Goal: Task Accomplishment & Management: Manage account settings

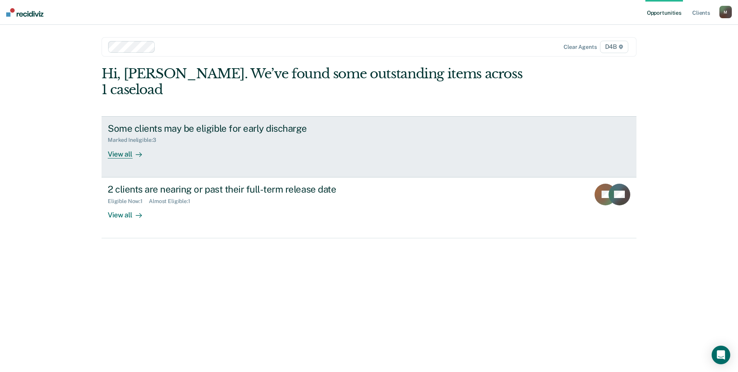
click at [115, 143] on div "View all" at bounding box center [129, 150] width 43 height 15
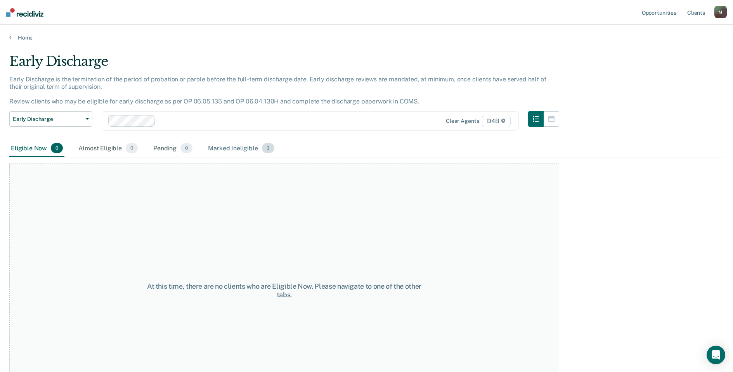
click at [240, 149] on div "Marked Ineligible 3" at bounding box center [240, 148] width 69 height 17
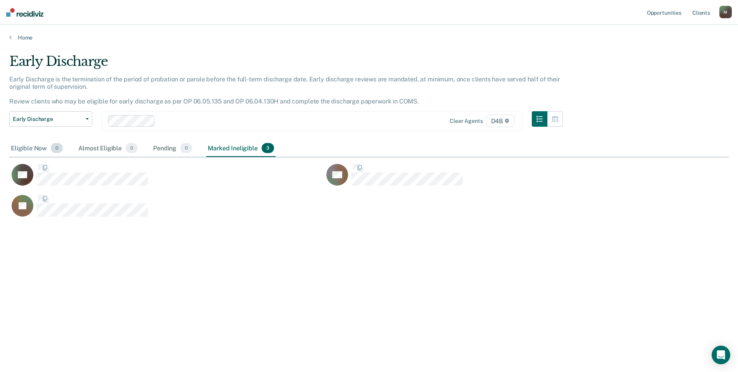
scroll to position [255, 714]
click at [16, 36] on link "Home" at bounding box center [369, 37] width 720 height 7
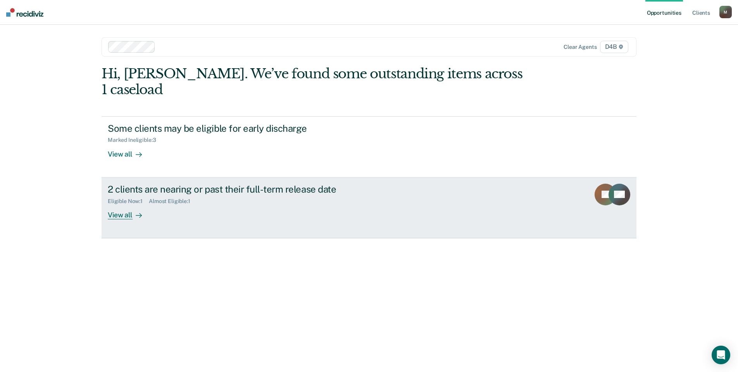
click at [123, 204] on div "View all" at bounding box center [129, 211] width 43 height 15
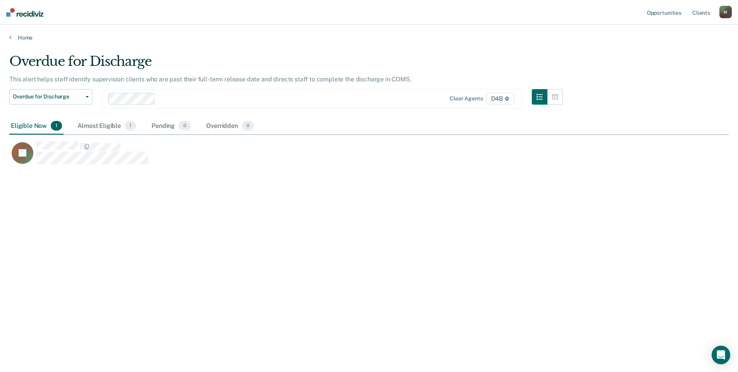
scroll to position [255, 714]
click at [29, 152] on icon "CaseloadOpportunityCell-0540447" at bounding box center [25, 163] width 35 height 31
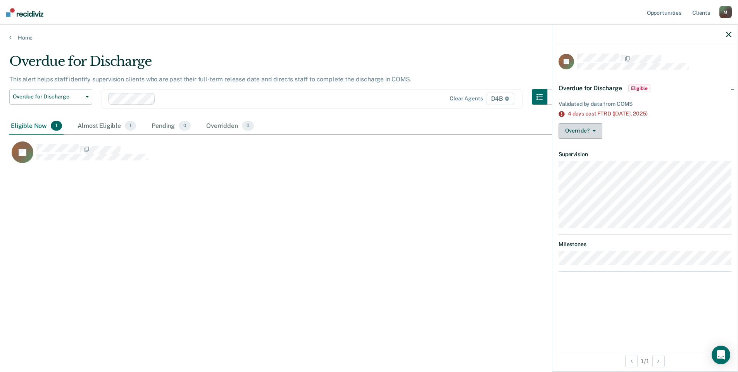
click at [587, 129] on button "Override?" at bounding box center [581, 131] width 44 height 16
click at [586, 149] on button "[PERSON_NAME]" at bounding box center [596, 149] width 75 height 12
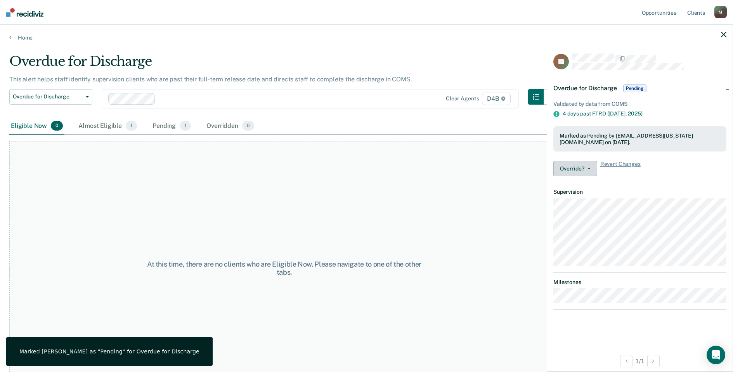
click at [572, 164] on button "Override?" at bounding box center [575, 169] width 44 height 16
click at [591, 188] on button "Revert from Pending" at bounding box center [590, 187] width 75 height 12
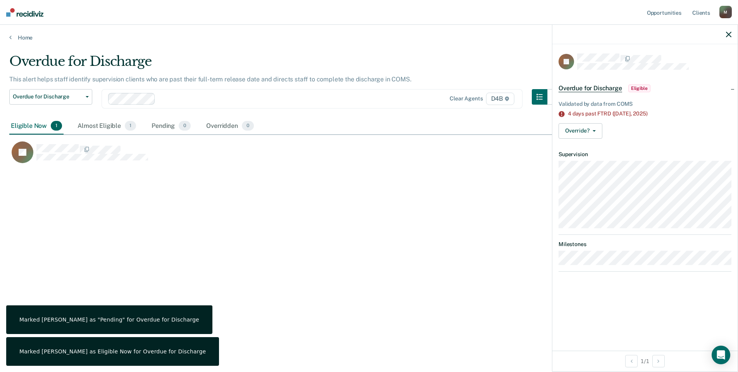
click at [487, 180] on div "Overdue for Discharge This alert helps staff identify supervision clients who a…" at bounding box center [369, 184] width 720 height 261
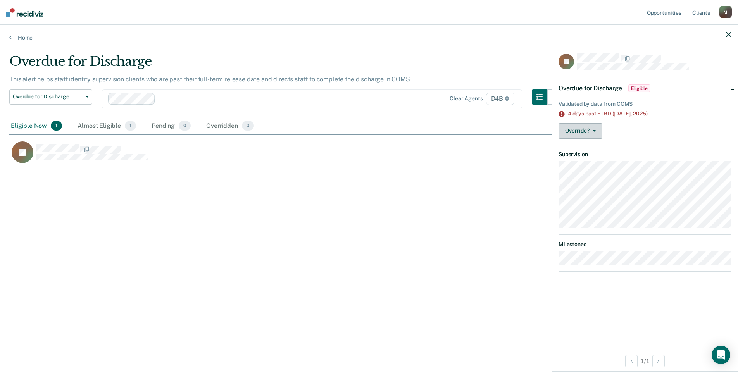
click at [593, 130] on icon "button" at bounding box center [594, 131] width 3 height 2
click at [587, 147] on button "[PERSON_NAME]" at bounding box center [596, 149] width 75 height 12
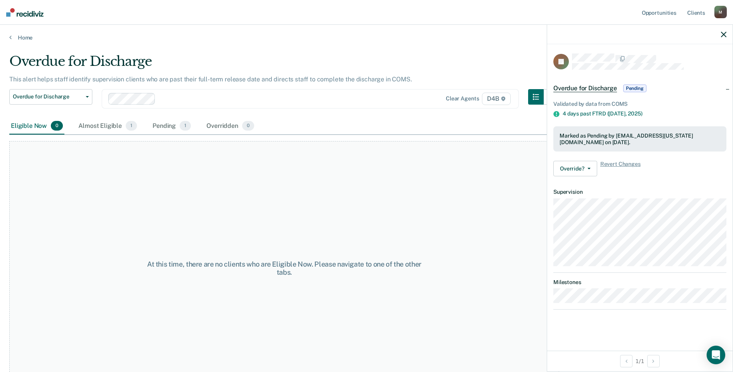
click at [476, 179] on div "At this time, there are no clients who are Eligible Now. Please navigate to one…" at bounding box center [284, 268] width 550 height 254
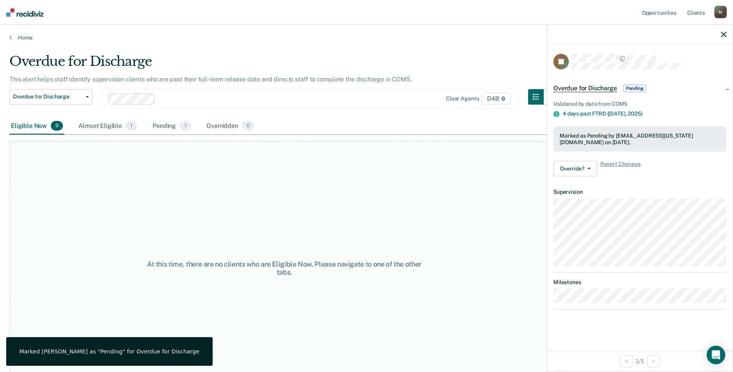
click at [372, 222] on div "At this time, there are no clients who are Eligible Now. Please navigate to one…" at bounding box center [284, 268] width 550 height 254
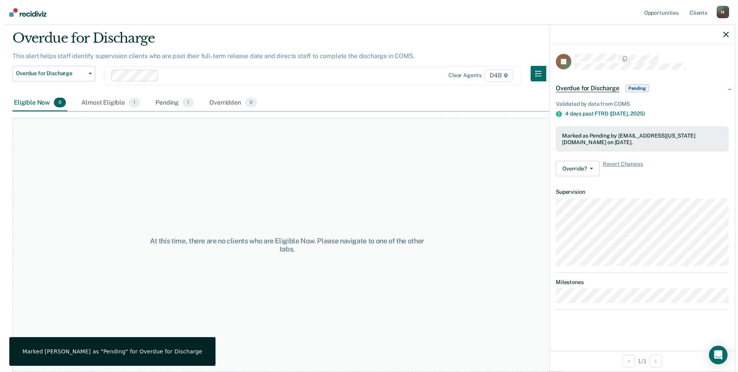
scroll to position [0, 0]
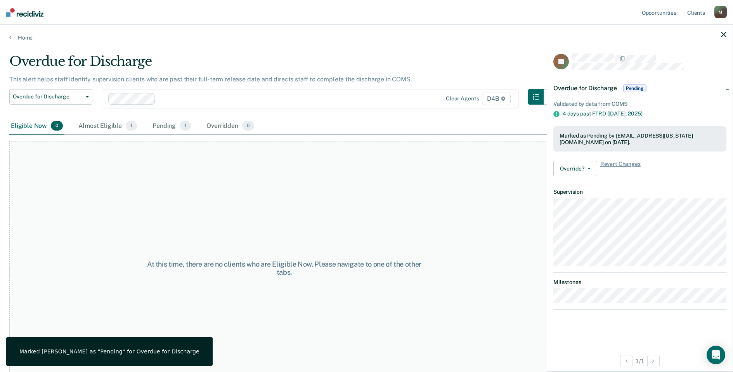
click at [20, 33] on div "Home" at bounding box center [366, 33] width 733 height 16
click at [26, 36] on link "Home" at bounding box center [366, 37] width 714 height 7
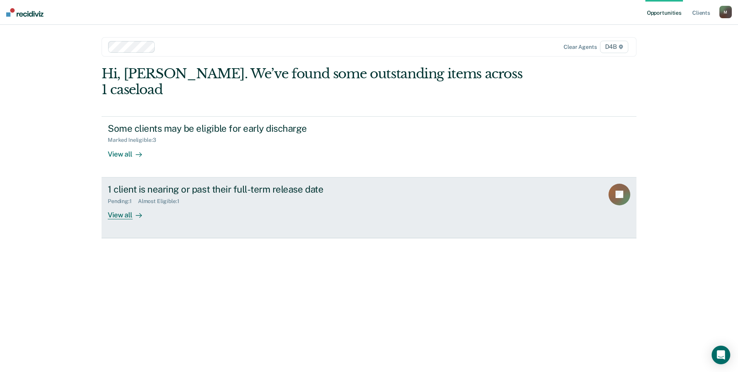
click at [127, 204] on div "View all" at bounding box center [129, 211] width 43 height 15
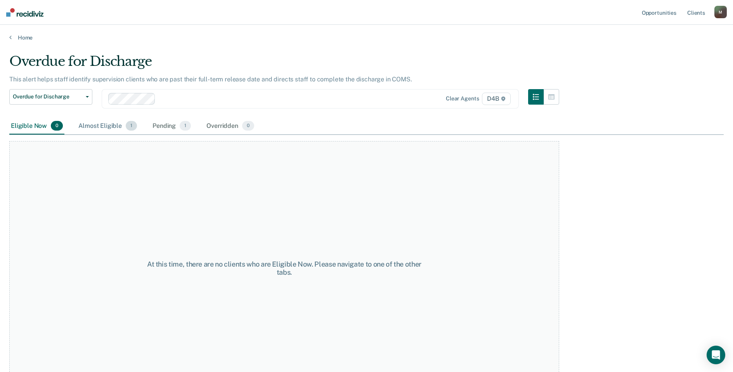
click at [100, 124] on div "Almost Eligible 1" at bounding box center [108, 126] width 62 height 17
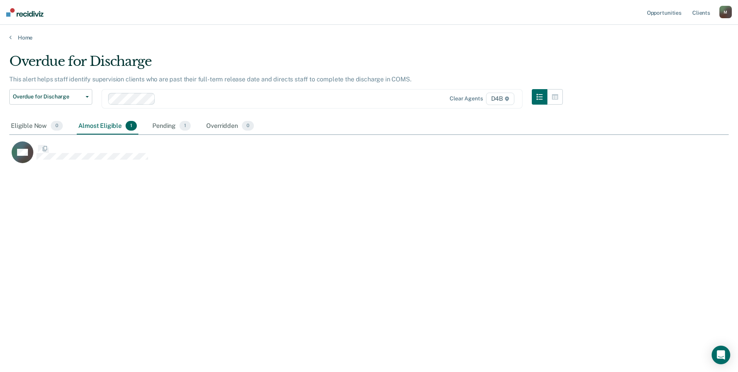
scroll to position [255, 714]
click at [31, 42] on main "Overdue for Discharge This alert helps staff identify supervision clients who a…" at bounding box center [369, 205] width 738 height 329
click at [27, 35] on link "Home" at bounding box center [369, 37] width 720 height 7
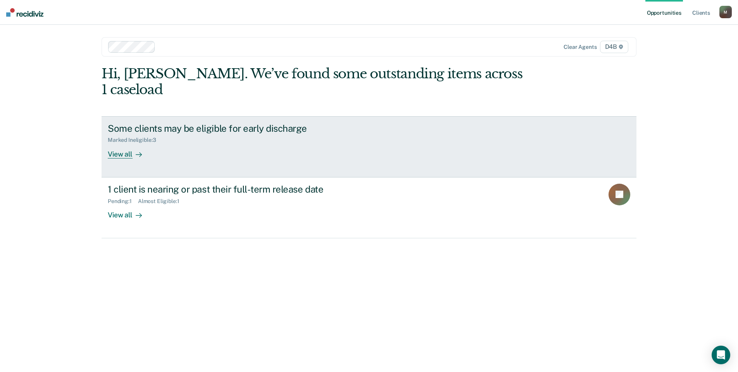
click at [136, 152] on icon at bounding box center [139, 155] width 6 height 6
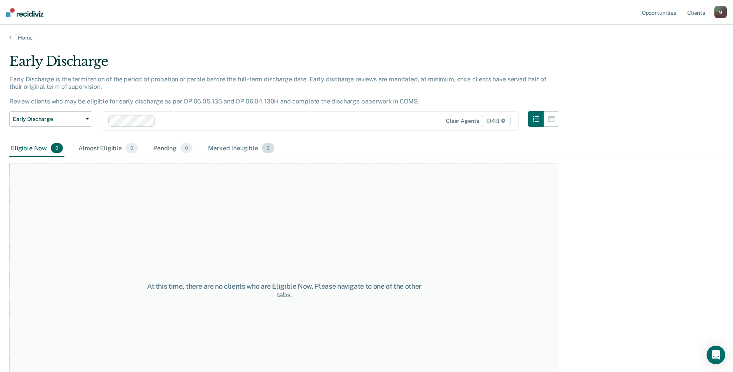
click at [257, 147] on div "Marked Ineligible 3" at bounding box center [240, 148] width 69 height 17
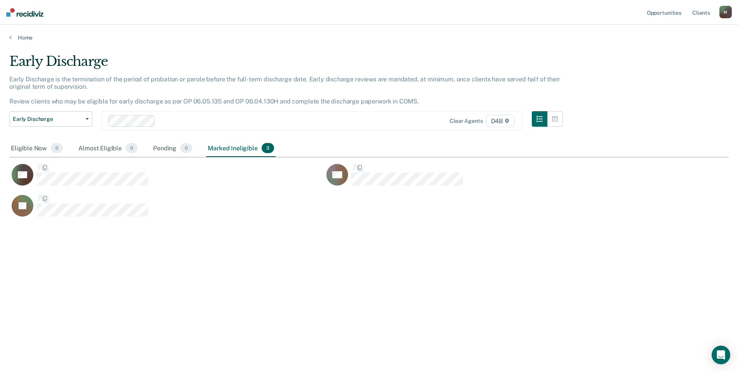
scroll to position [255, 714]
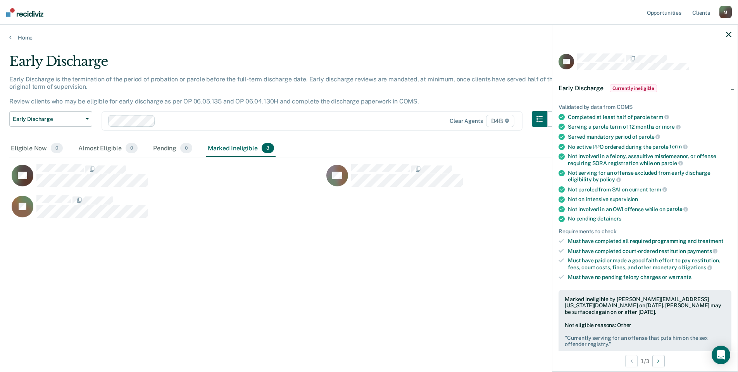
click at [520, 223] on div "JC" at bounding box center [324, 210] width 630 height 31
click at [26, 39] on link "Home" at bounding box center [369, 37] width 720 height 7
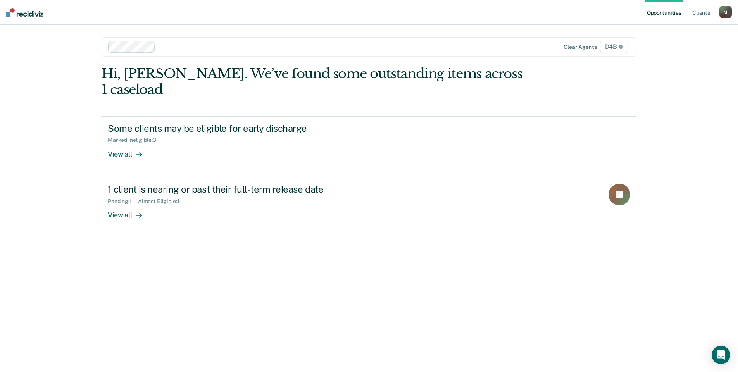
click at [702, 34] on div "Opportunities Client s [EMAIL_ADDRESS][US_STATE][DOMAIN_NAME] M Profile How it …" at bounding box center [369, 186] width 738 height 372
